Goal: Task Accomplishment & Management: Manage account settings

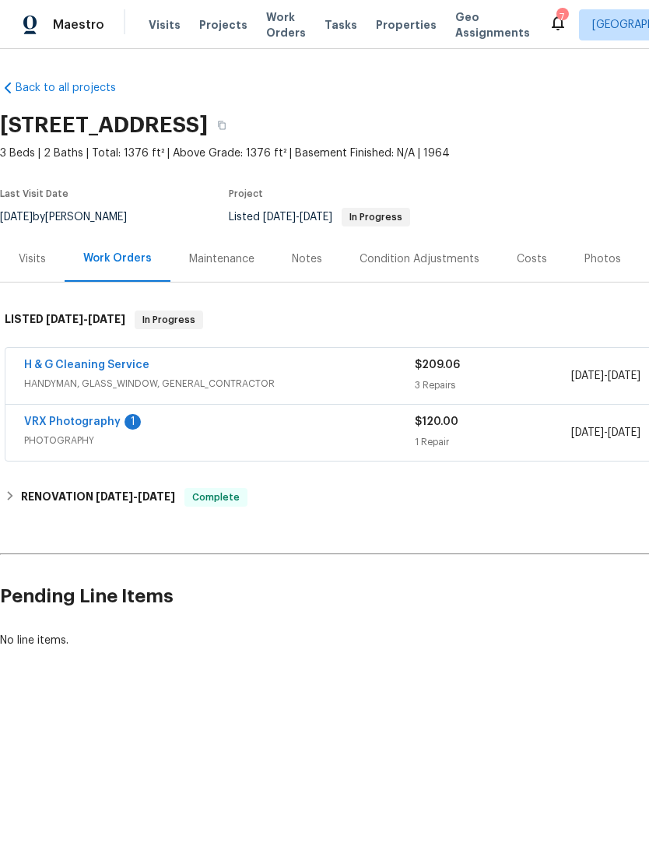
click at [269, 24] on span "Work Orders" at bounding box center [286, 24] width 40 height 31
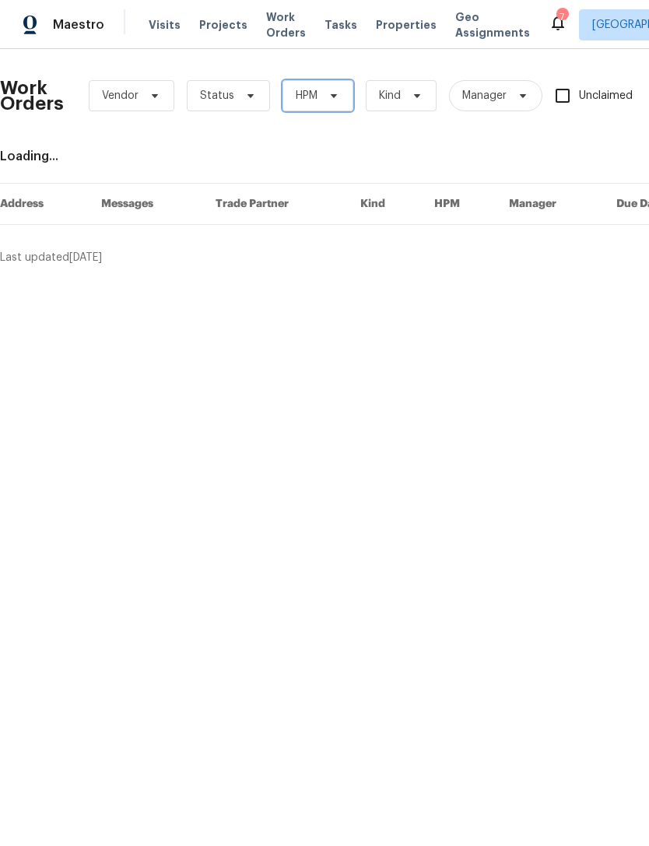
click at [296, 93] on span "HPM" at bounding box center [307, 96] width 22 height 16
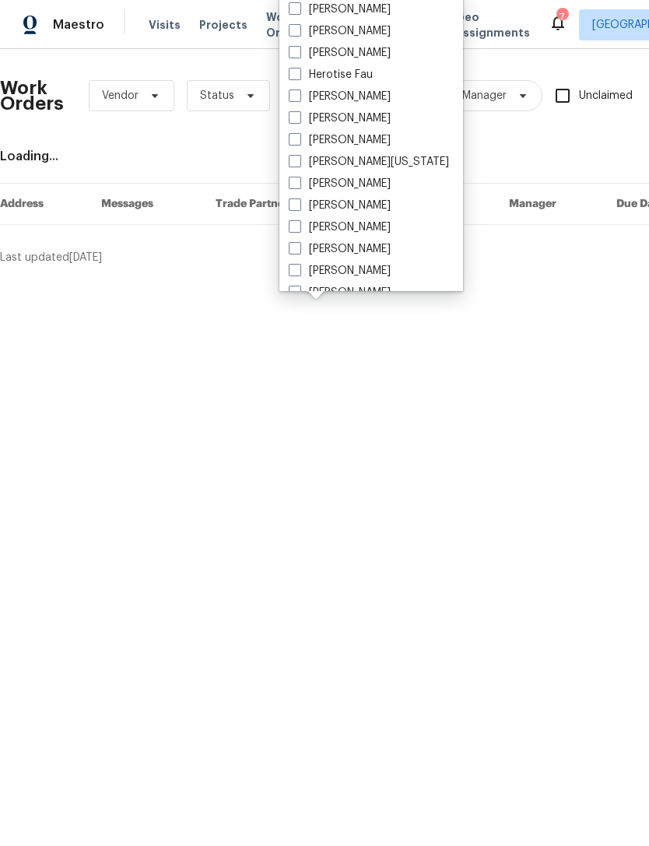
click at [299, 273] on span at bounding box center [295, 270] width 12 height 12
click at [299, 273] on input "[PERSON_NAME]" at bounding box center [294, 268] width 10 height 10
checkbox input "true"
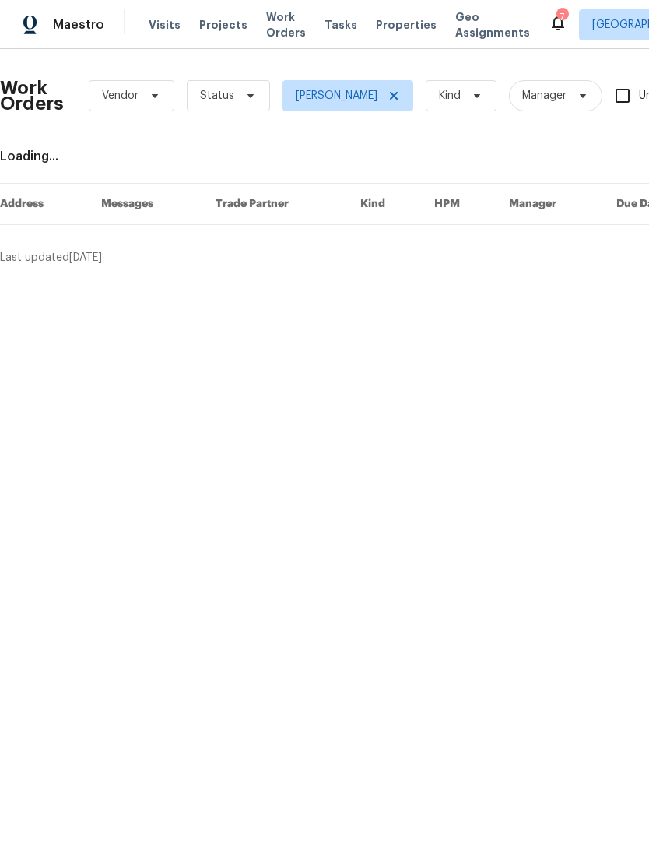
click at [232, 96] on span "Status" at bounding box center [228, 95] width 83 height 31
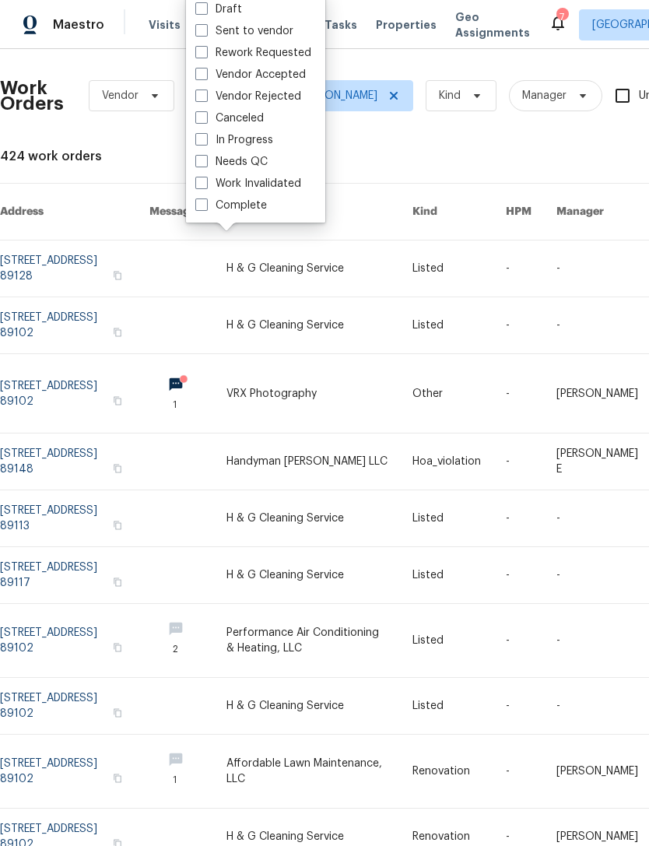
click at [198, 163] on span at bounding box center [201, 161] width 12 height 12
click at [198, 163] on input "Needs QC" at bounding box center [200, 159] width 10 height 10
checkbox input "true"
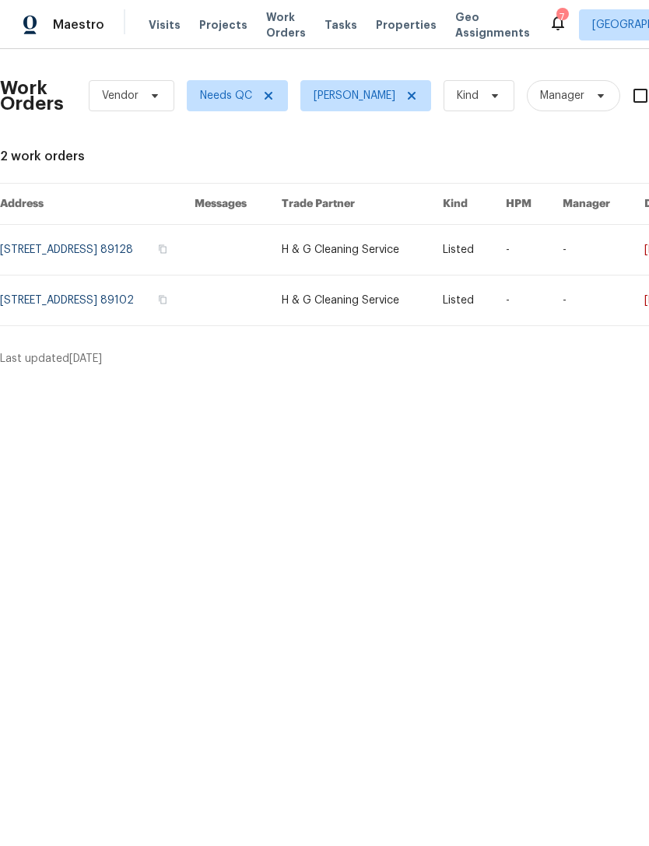
click at [46, 251] on link at bounding box center [97, 250] width 195 height 50
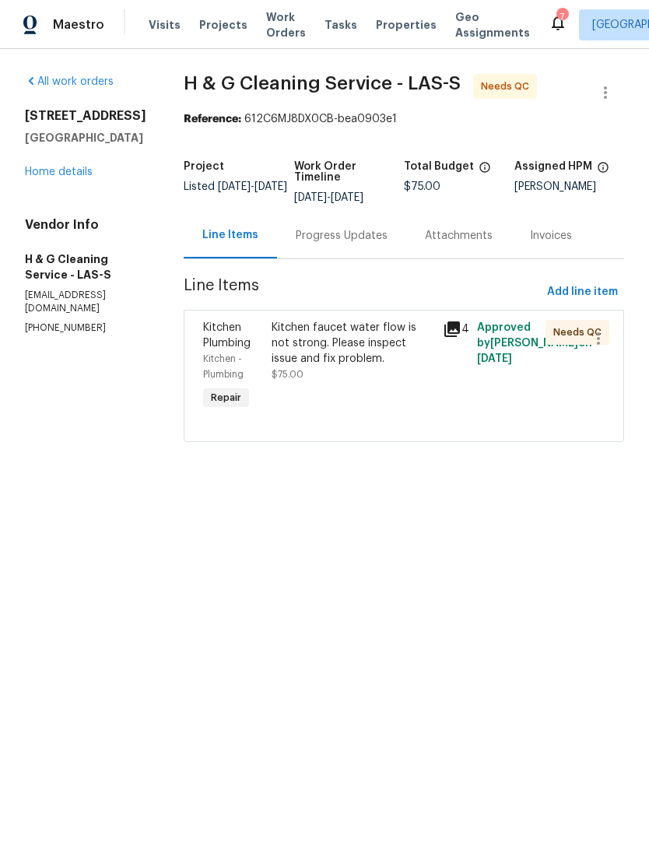
click at [335, 363] on div "Kitchen faucet water flow is not strong. Please inspect issue and fix problem." at bounding box center [353, 343] width 162 height 47
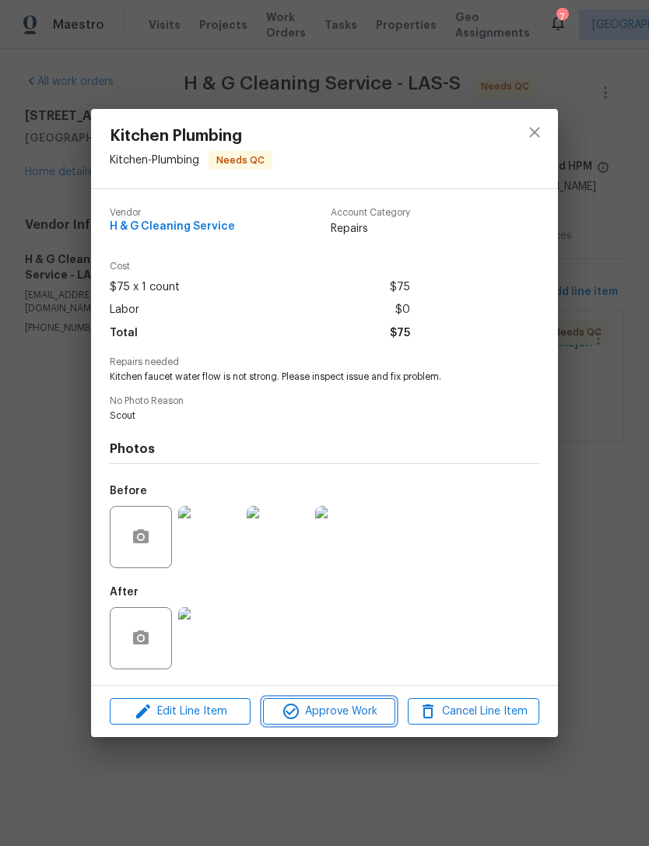
click at [315, 710] on span "Approve Work" at bounding box center [329, 711] width 122 height 19
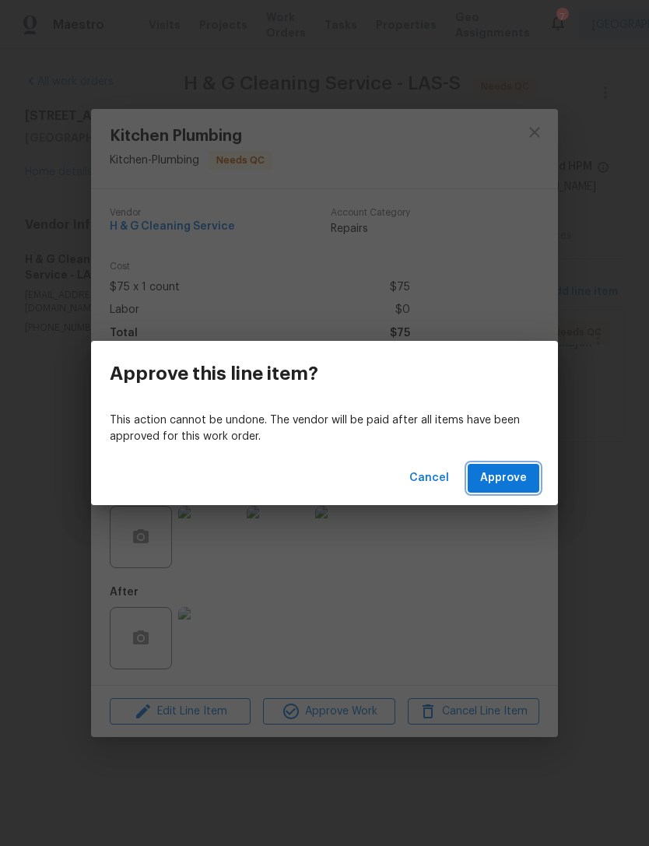
click at [506, 469] on span "Approve" at bounding box center [503, 478] width 47 height 19
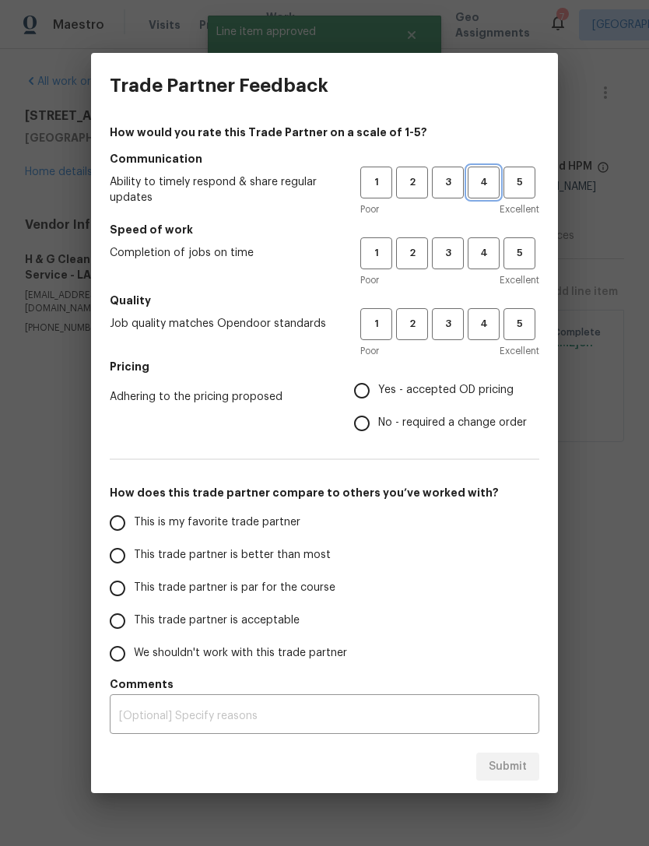
click at [482, 185] on span "4" at bounding box center [483, 183] width 29 height 18
click at [485, 262] on button "4" at bounding box center [484, 253] width 32 height 32
click at [483, 310] on button "4" at bounding box center [484, 324] width 32 height 32
click at [371, 393] on input "Yes - accepted OD pricing" at bounding box center [362, 391] width 33 height 33
radio input "true"
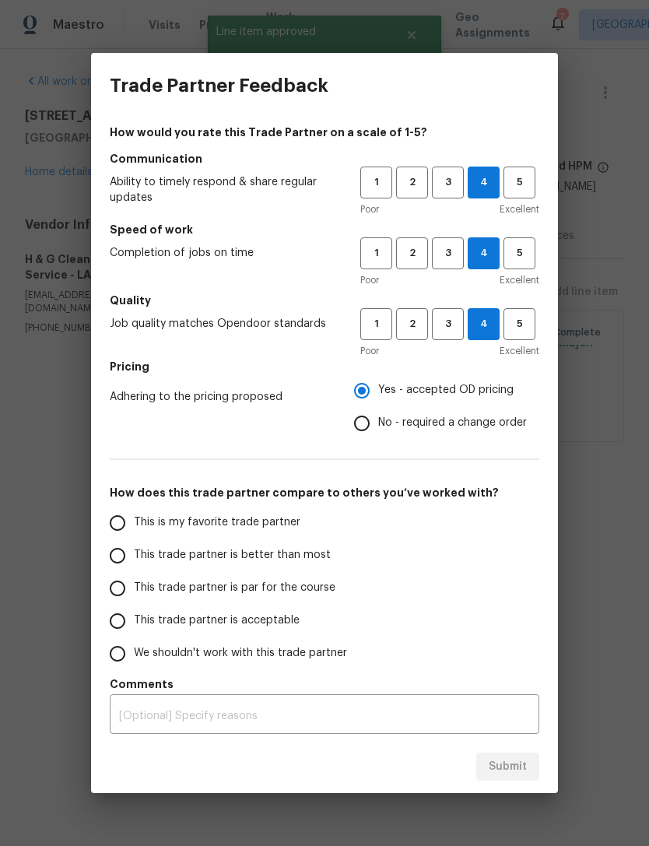
click at [132, 557] on input "This trade partner is better than most" at bounding box center [117, 556] width 33 height 33
click at [528, 765] on button "Submit" at bounding box center [507, 767] width 63 height 29
radio input "true"
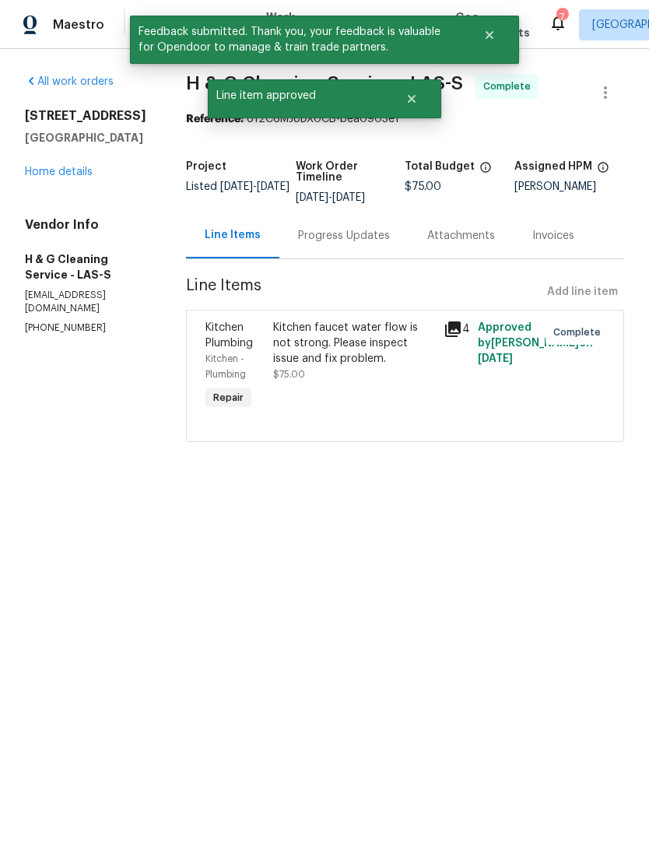
click at [39, 178] on link "Home details" at bounding box center [59, 172] width 68 height 11
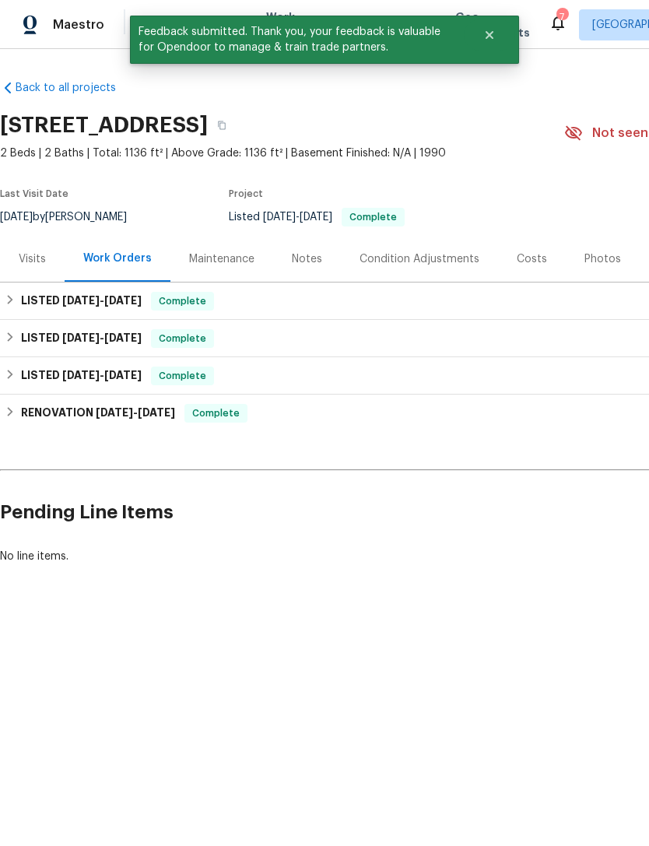
click at [266, 9] on span "Work Orders" at bounding box center [286, 24] width 40 height 31
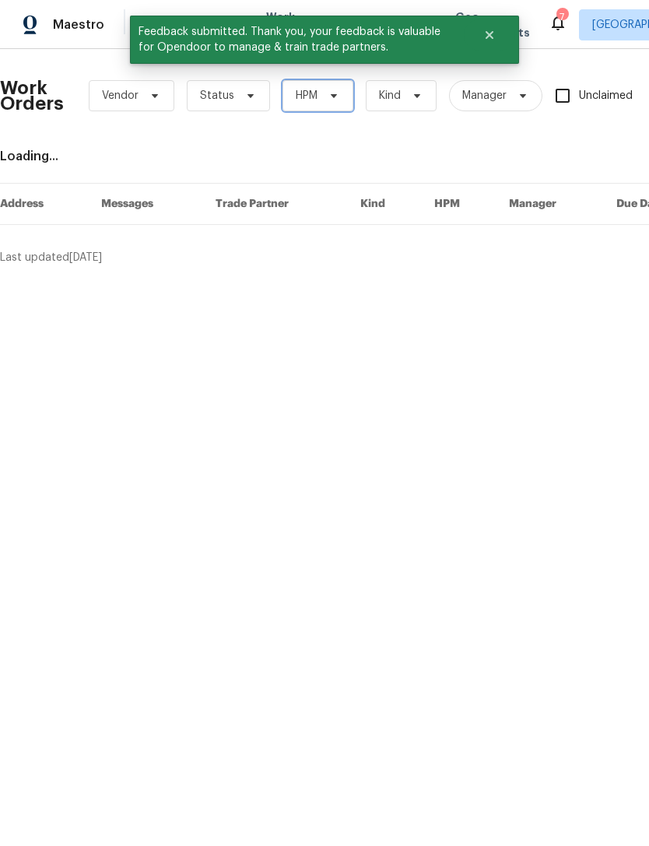
click at [308, 105] on span "HPM" at bounding box center [318, 95] width 71 height 31
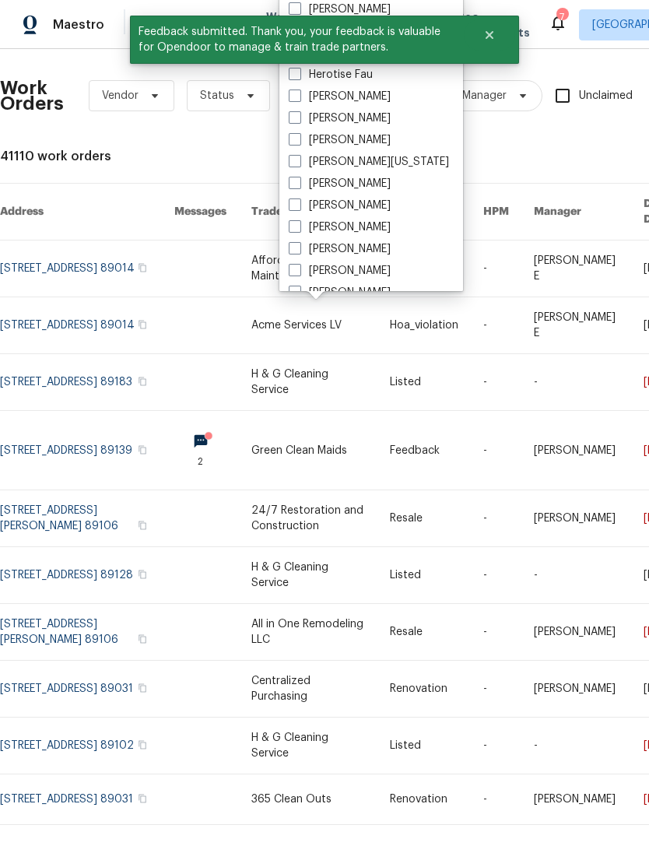
click at [294, 273] on span at bounding box center [295, 270] width 12 height 12
click at [294, 273] on input "[PERSON_NAME]" at bounding box center [294, 268] width 10 height 10
checkbox input "true"
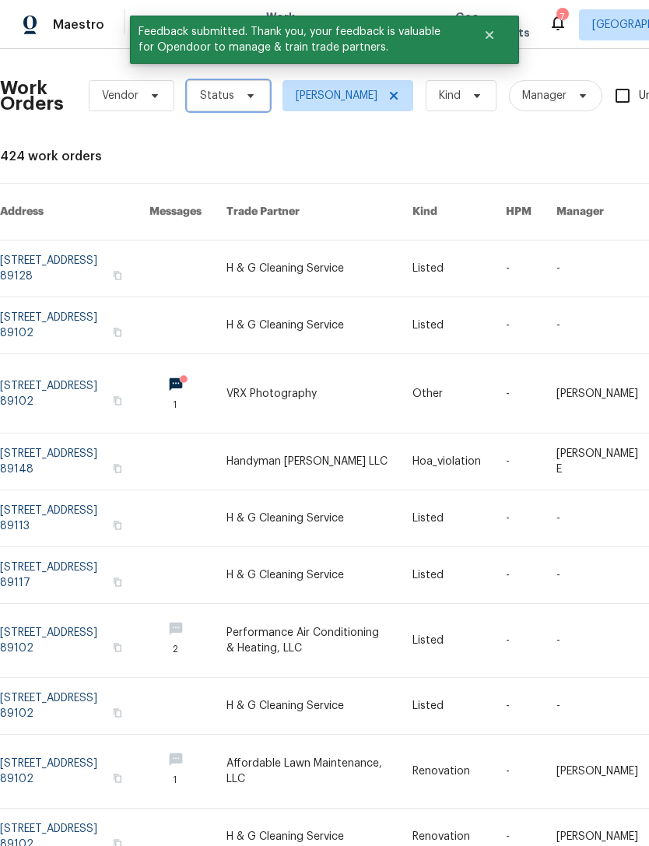
click at [193, 99] on span "Status" at bounding box center [228, 95] width 83 height 31
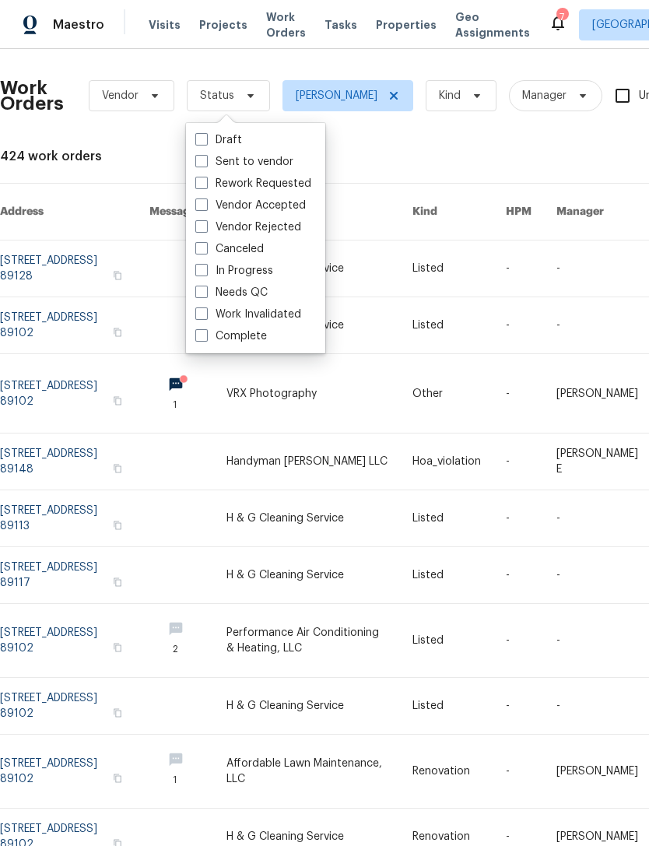
click at [207, 291] on span at bounding box center [201, 292] width 12 height 12
click at [206, 291] on input "Needs QC" at bounding box center [200, 290] width 10 height 10
checkbox input "true"
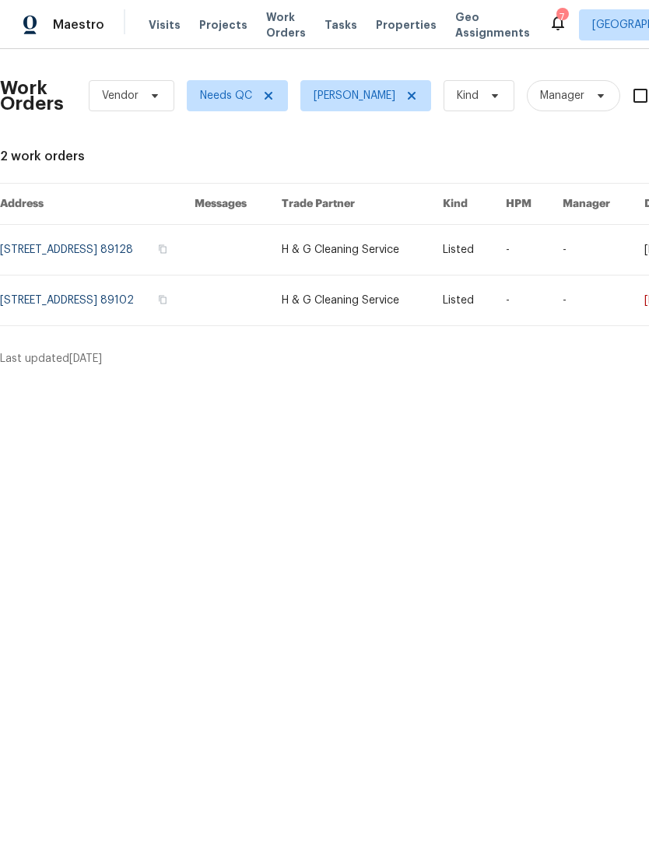
click at [80, 315] on link at bounding box center [97, 301] width 195 height 50
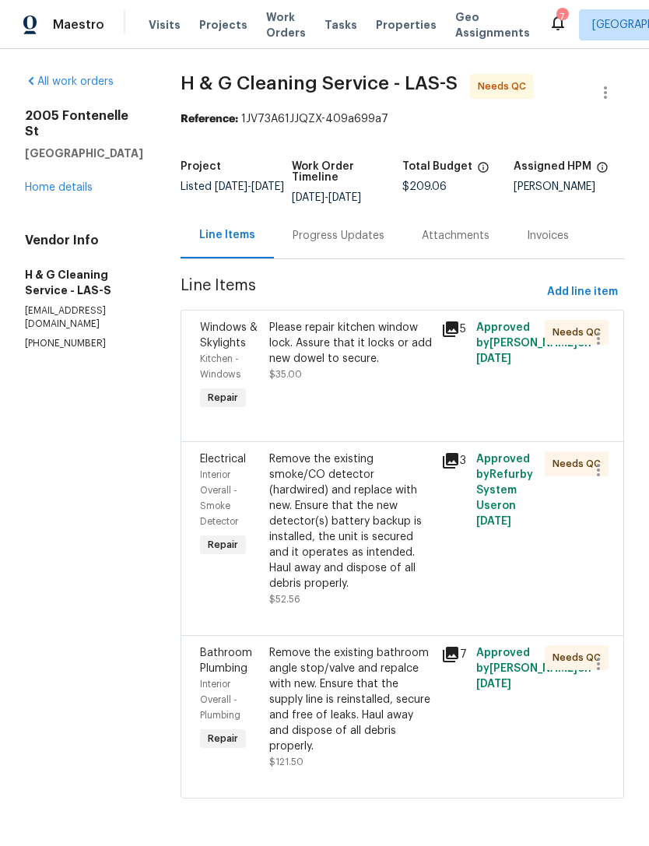
click at [329, 367] on div "Please repair kitchen window lock. Assure that it locks or add new dowel to sec…" at bounding box center [351, 343] width 164 height 47
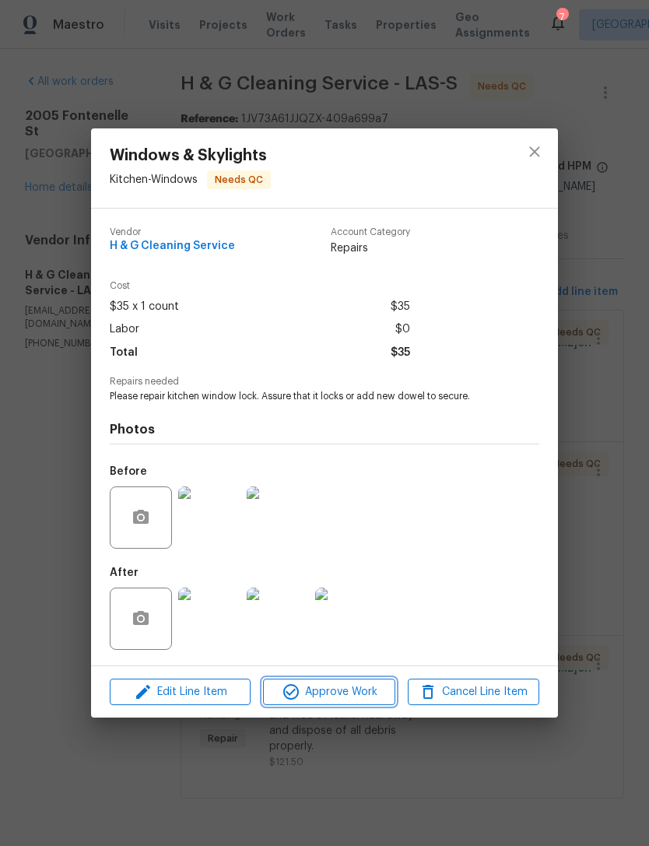
click at [293, 695] on icon "button" at bounding box center [291, 692] width 19 height 19
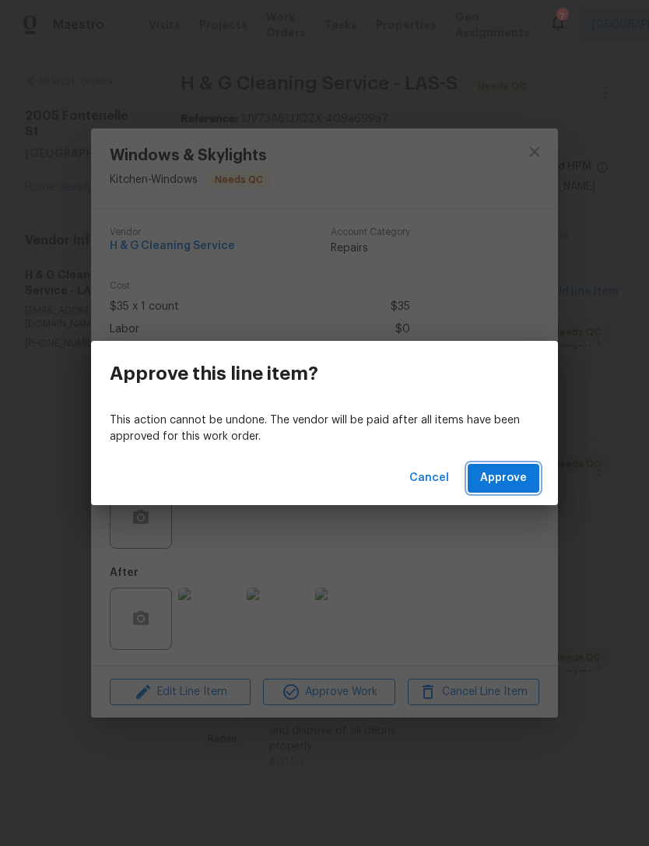
click at [483, 484] on span "Approve" at bounding box center [503, 478] width 47 height 19
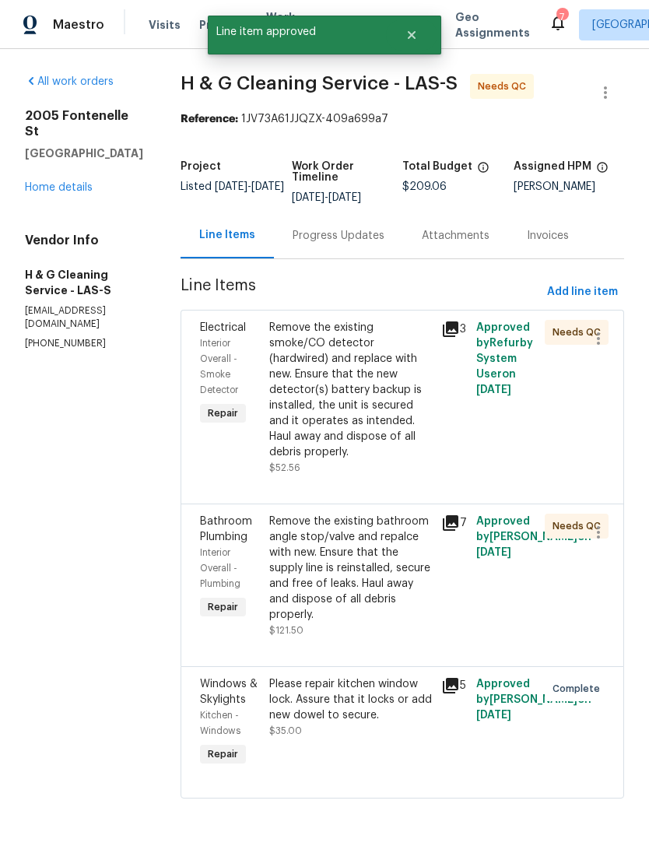
click at [314, 433] on div "Remove the existing smoke/CO detector (hardwired) and replace with new. Ensure …" at bounding box center [351, 397] width 173 height 165
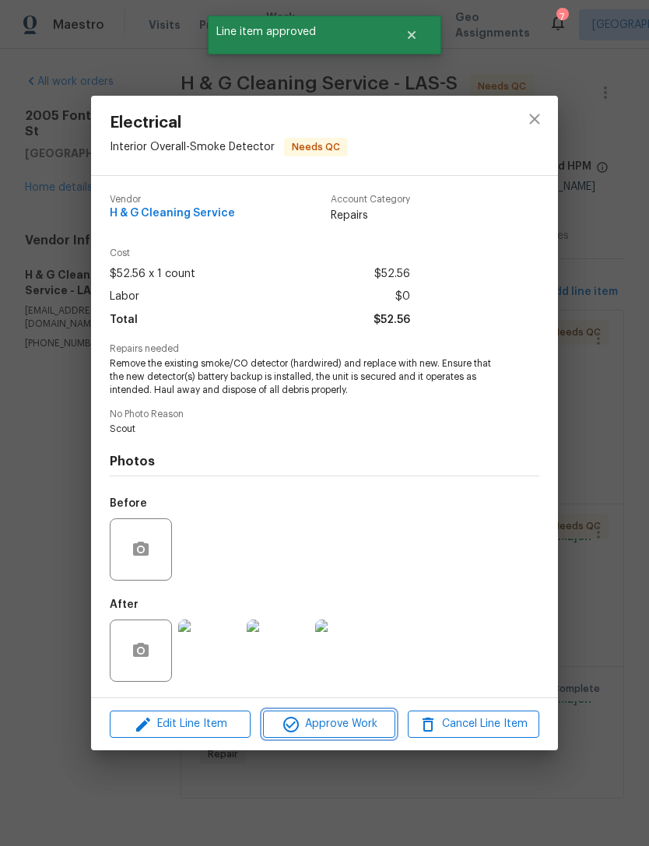
click at [333, 730] on span "Approve Work" at bounding box center [329, 724] width 122 height 19
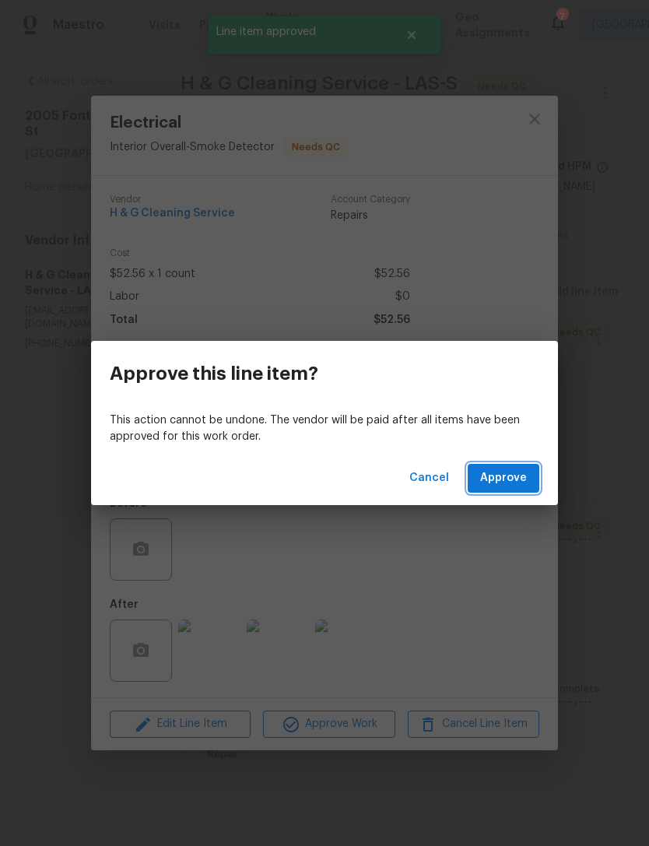
click at [487, 488] on button "Approve" at bounding box center [504, 478] width 72 height 29
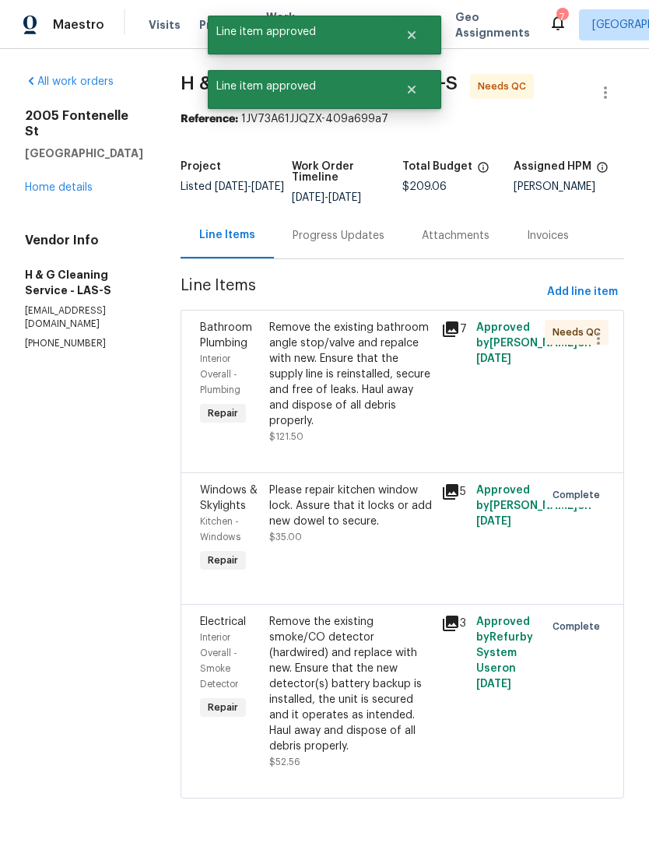
click at [324, 429] on div "Remove the existing bathroom angle stop/valve and repalce with new. Ensure that…" at bounding box center [351, 374] width 164 height 109
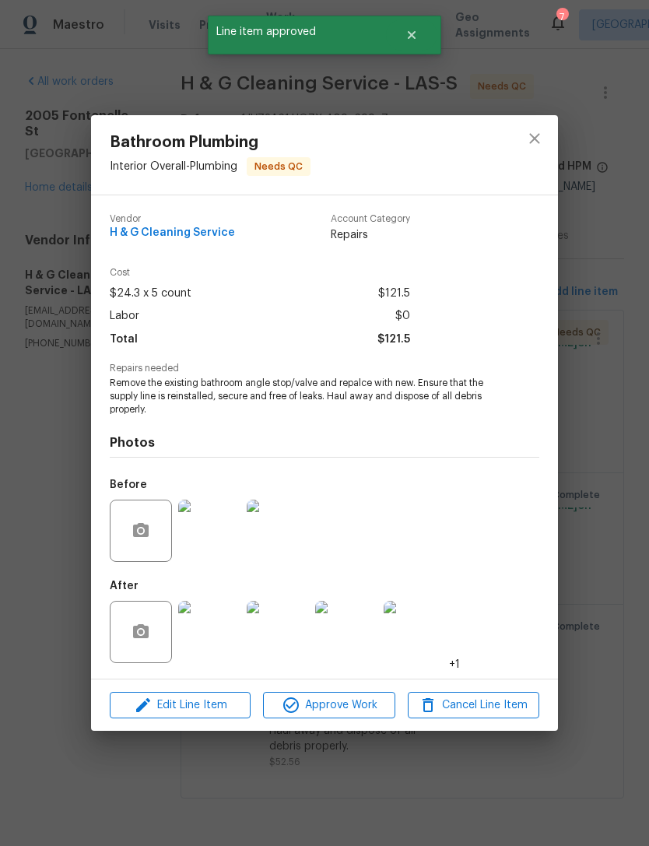
click at [326, 709] on span "Approve Work" at bounding box center [329, 705] width 122 height 19
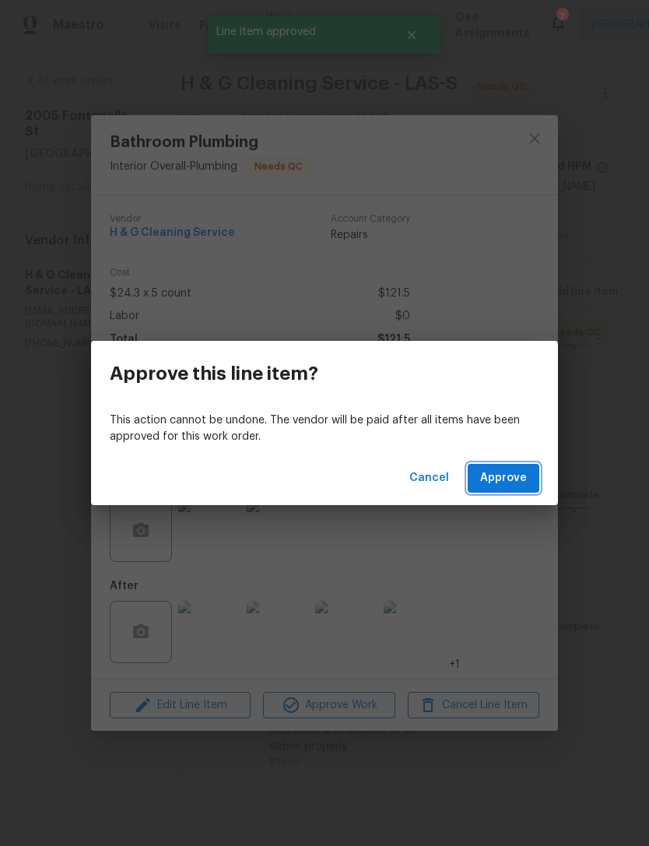
click at [491, 484] on span "Approve" at bounding box center [503, 478] width 47 height 19
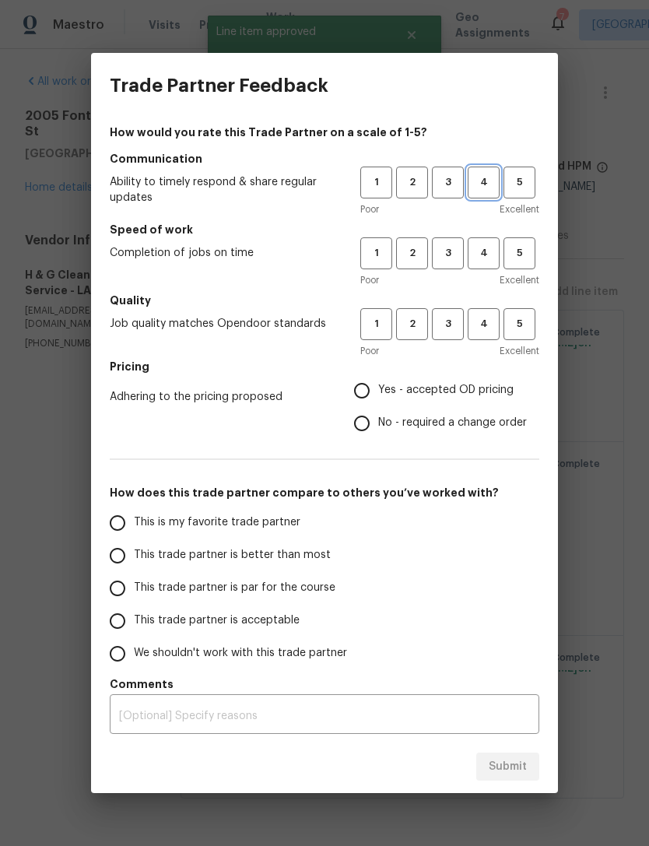
click at [477, 192] on button "4" at bounding box center [484, 183] width 32 height 32
click at [484, 255] on span "4" at bounding box center [483, 253] width 29 height 18
click at [474, 335] on button "4" at bounding box center [484, 324] width 32 height 32
click at [360, 397] on input "Yes - accepted OD pricing" at bounding box center [362, 391] width 33 height 33
radio input "true"
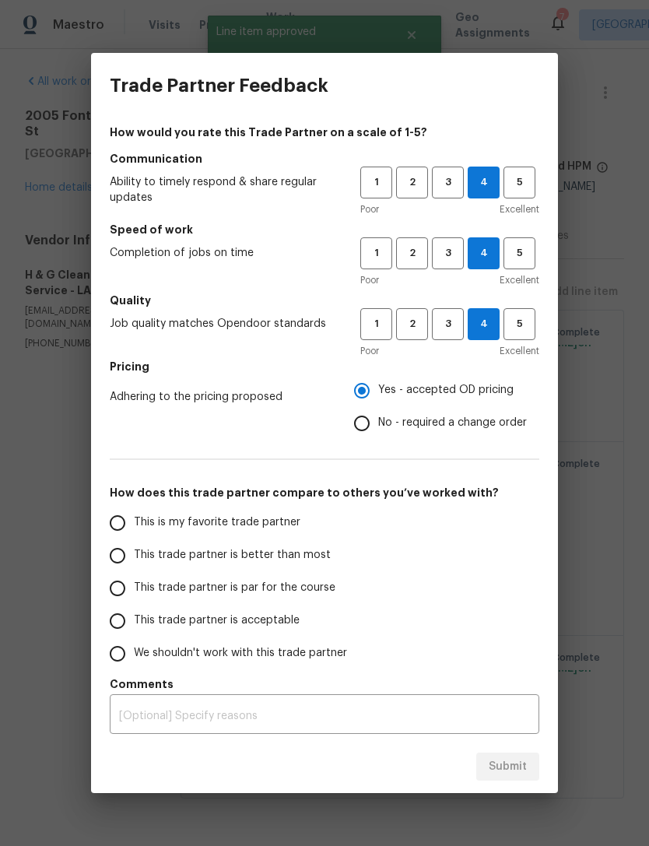
click at [127, 553] on input "This trade partner is better than most" at bounding box center [117, 556] width 33 height 33
click at [489, 768] on button "Submit" at bounding box center [507, 767] width 63 height 29
radio input "true"
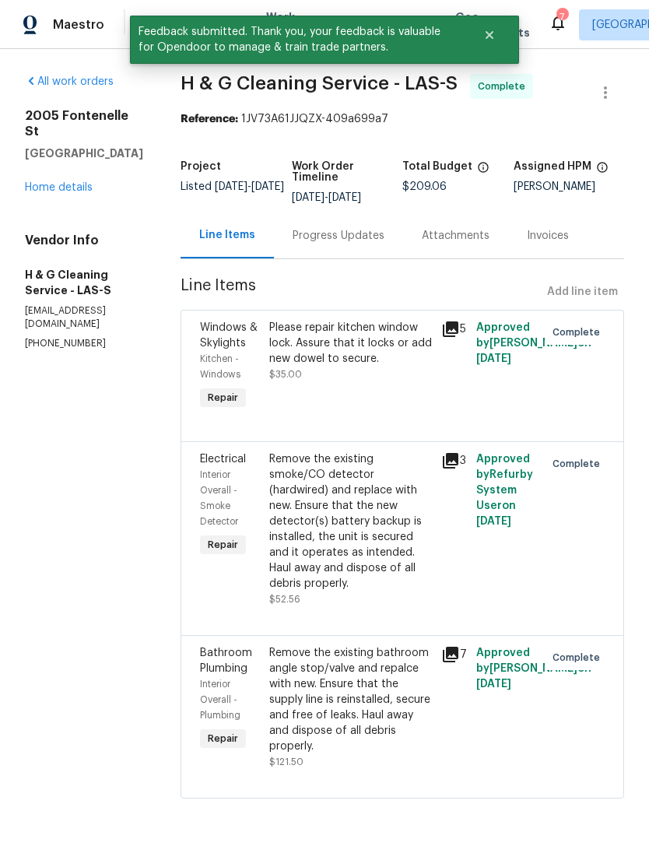
click at [47, 182] on link "Home details" at bounding box center [59, 187] width 68 height 11
